Goal: Information Seeking & Learning: Learn about a topic

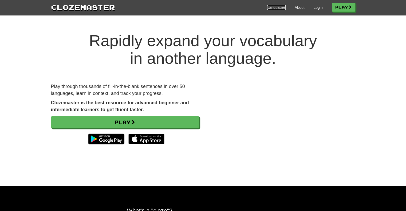
click at [274, 10] on link "Languages" at bounding box center [276, 7] width 18 height 5
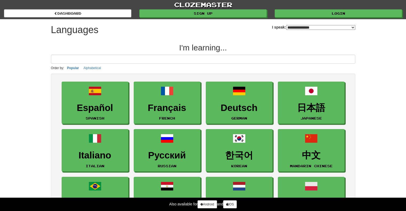
select select "*******"
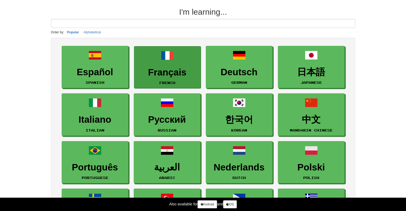
scroll to position [80, 0]
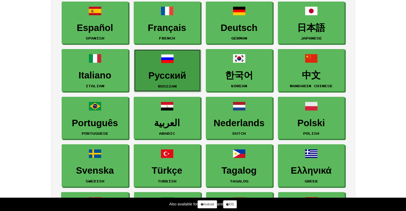
click at [174, 72] on h3 "Русский" at bounding box center [167, 75] width 61 height 10
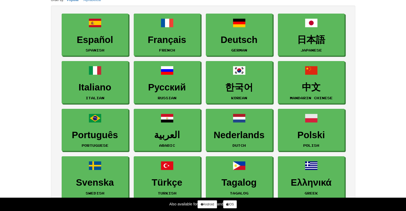
scroll to position [0, 0]
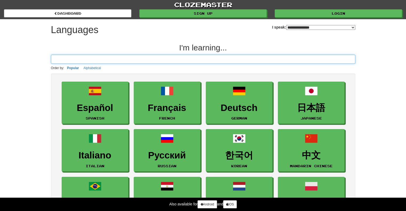
click at [72, 60] on input at bounding box center [203, 59] width 304 height 9
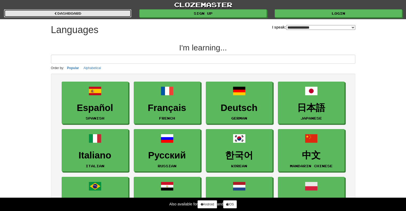
click at [58, 13] on link "dashboard" at bounding box center [67, 13] width 127 height 8
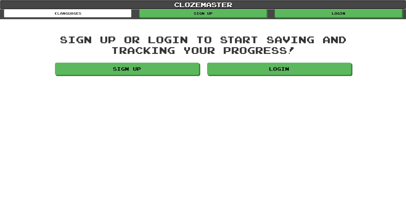
click at [190, 5] on link "clozemaster" at bounding box center [203, 4] width 406 height 9
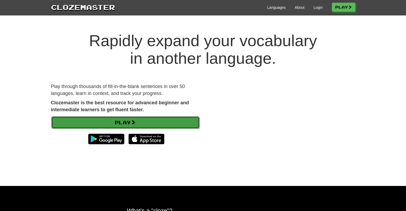
click at [172, 124] on link "Play" at bounding box center [125, 122] width 148 height 12
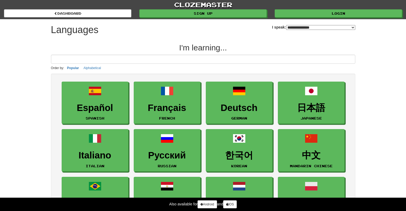
select select "*******"
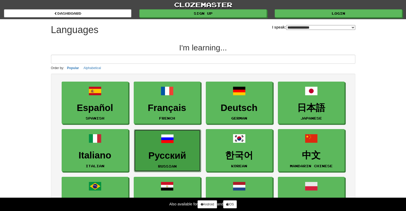
drag, startPoint x: 169, startPoint y: 146, endPoint x: 169, endPoint y: 149, distance: 3.0
click at [169, 146] on link "Русский Russian" at bounding box center [167, 150] width 67 height 42
